Goal: Task Accomplishment & Management: Use online tool/utility

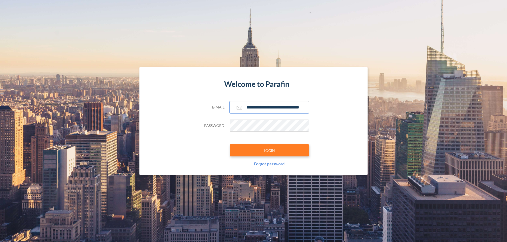
type input "**********"
click at [269, 151] on button "LOGIN" at bounding box center [269, 151] width 79 height 12
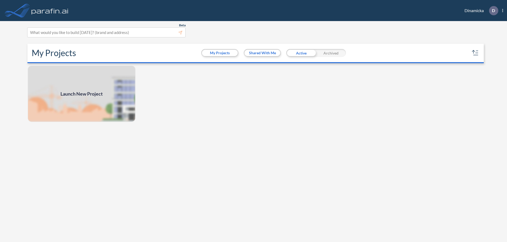
scroll to position [1, 0]
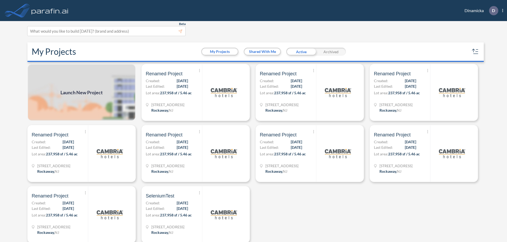
click at [82, 93] on span "Launch New Project" at bounding box center [81, 92] width 42 height 7
